Goal: Task Accomplishment & Management: Complete application form

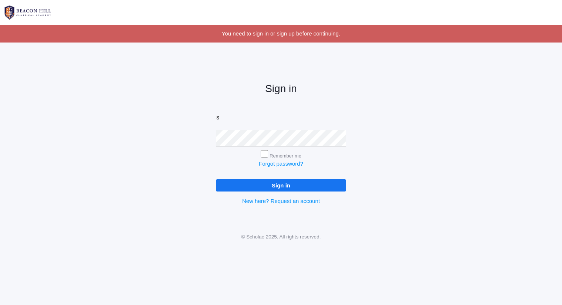
type input "[PERSON_NAME][EMAIL_ADDRESS][DOMAIN_NAME]"
click at [216, 179] on input "Sign in" at bounding box center [280, 185] width 129 height 12
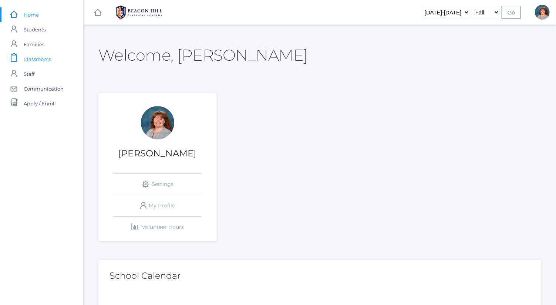
click at [51, 57] on span "Classrooms" at bounding box center [37, 59] width 27 height 15
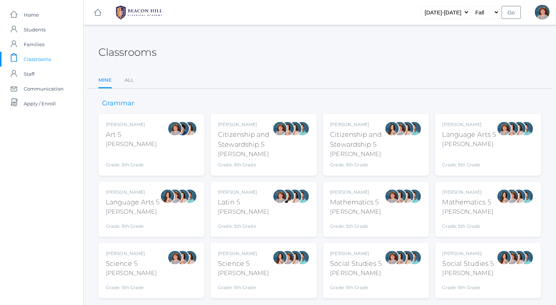
click at [472, 145] on div "Bence" at bounding box center [469, 144] width 54 height 9
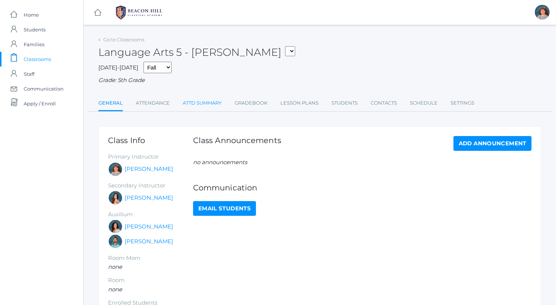
click at [203, 99] on link "Attd Summary" at bounding box center [202, 103] width 39 height 15
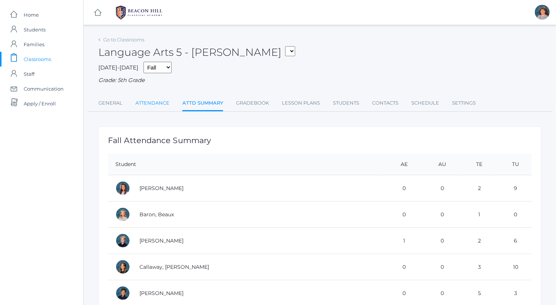
click at [157, 103] on link "Attendance" at bounding box center [152, 103] width 34 height 15
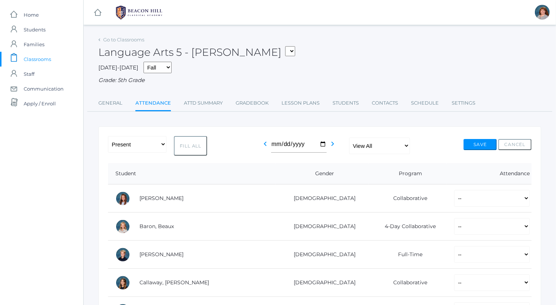
click at [182, 147] on button "Fill All" at bounding box center [190, 146] width 33 height 20
select select "P"
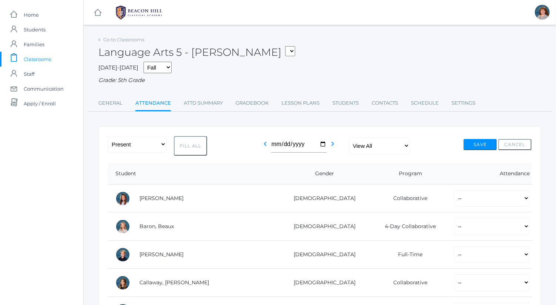
select select "P"
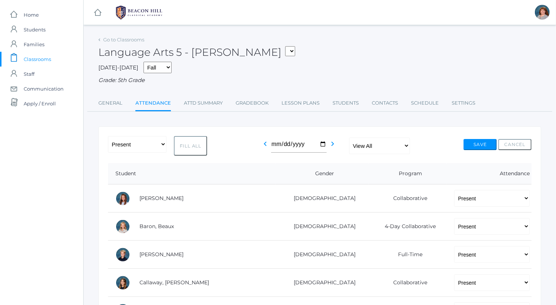
select select "P"
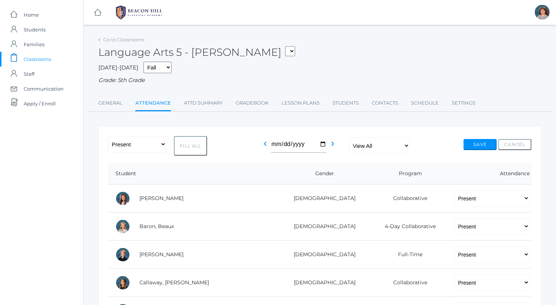
select select "P"
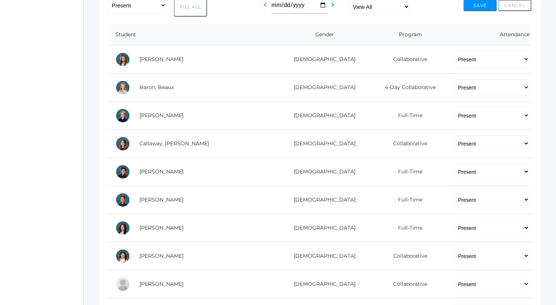
scroll to position [139, 0]
click at [463, 258] on select "-- Present Present-At-Home Tardy Excused Tardy Unexcused Absent Excused Absent …" at bounding box center [491, 256] width 75 height 17
select select "AE"
click at [454, 248] on select "-- Present Present-At-Home Tardy Excused Tardy Unexcused Absent Excused Absent …" at bounding box center [491, 256] width 75 height 17
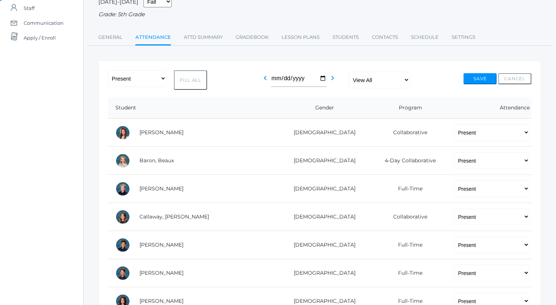
scroll to position [75, 0]
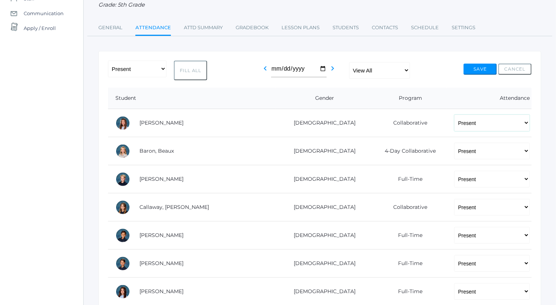
click at [454, 117] on select "-- Present Present-At-Home Tardy Excused Tardy Unexcused Absent Excused Absent …" at bounding box center [491, 123] width 75 height 17
select select "AU"
click at [454, 115] on select "-- Present Present-At-Home Tardy Excused Tardy Unexcused Absent Excused Absent …" at bounding box center [491, 123] width 75 height 17
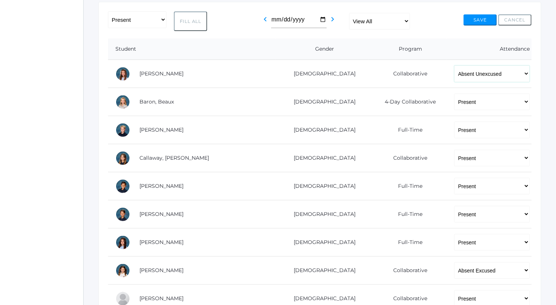
scroll to position [125, 0]
click at [454, 162] on select "-- Present Present-At-Home Tardy Excused Tardy Unexcused Absent Excused Absent …" at bounding box center [491, 157] width 75 height 17
select select "AU"
click at [454, 149] on select "-- Present Present-At-Home Tardy Excused Tardy Unexcused Absent Excused Absent …" at bounding box center [491, 157] width 75 height 17
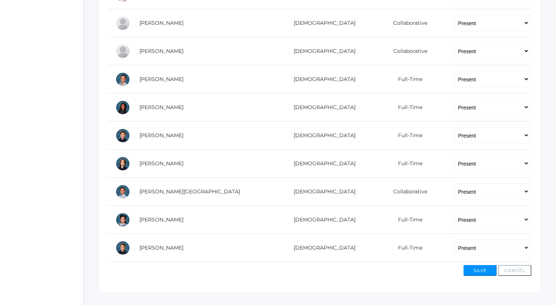
scroll to position [405, 0]
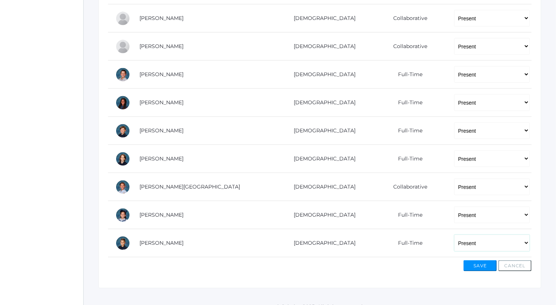
drag, startPoint x: 445, startPoint y: 239, endPoint x: 464, endPoint y: 243, distance: 19.5
click at [464, 243] on select "-- Present Present-At-Home Tardy Excused Tardy Unexcused Absent Excused Absent …" at bounding box center [491, 243] width 75 height 17
select select "AU"
click at [454, 235] on select "-- Present Present-At-Home Tardy Excused Tardy Unexcused Absent Excused Absent …" at bounding box center [491, 243] width 75 height 17
click at [481, 264] on button "Save" at bounding box center [480, 265] width 33 height 11
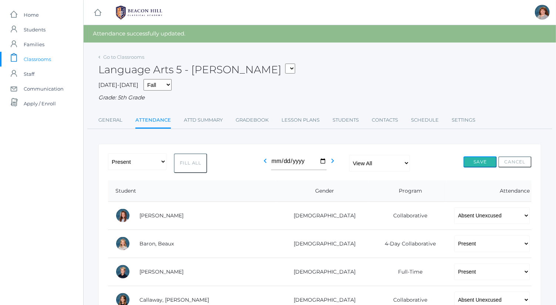
click at [475, 158] on button "Save" at bounding box center [480, 162] width 33 height 11
